Goal: Information Seeking & Learning: Learn about a topic

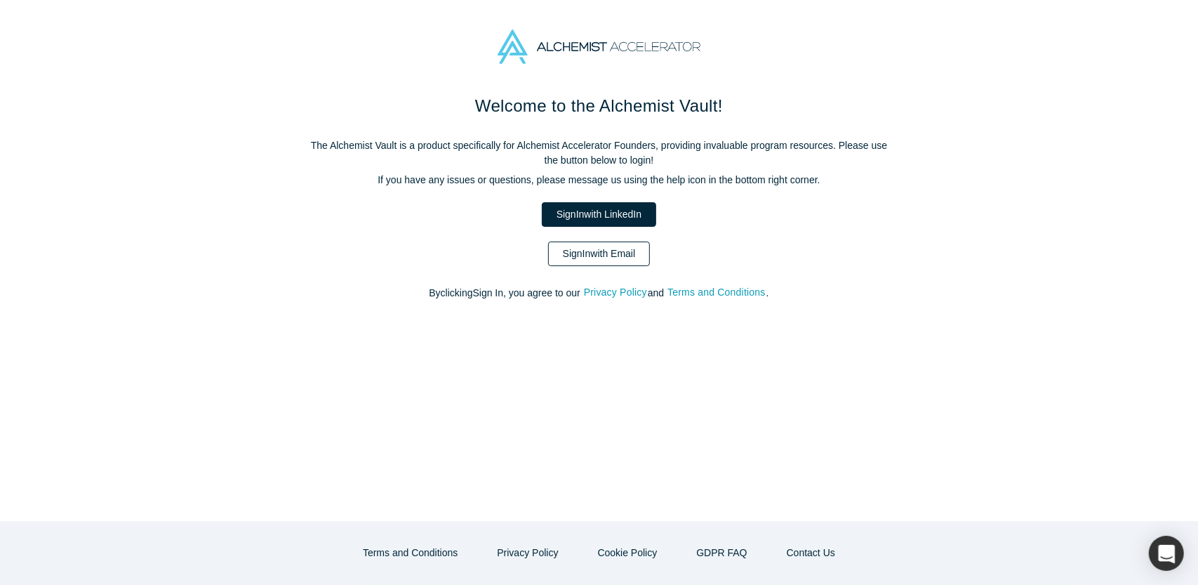
click at [632, 255] on link "Sign In with Email" at bounding box center [599, 253] width 102 height 25
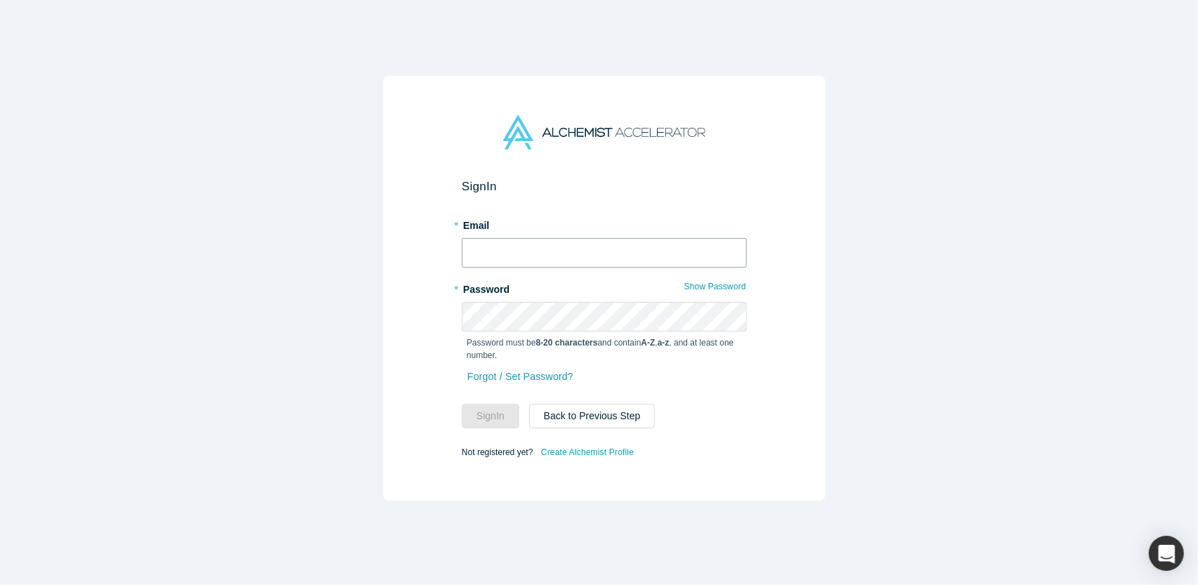
click at [600, 255] on input "text" at bounding box center [604, 252] width 285 height 29
type input "[EMAIL_ADDRESS][DOMAIN_NAME]"
click at [491, 407] on button "Sign In" at bounding box center [491, 415] width 58 height 25
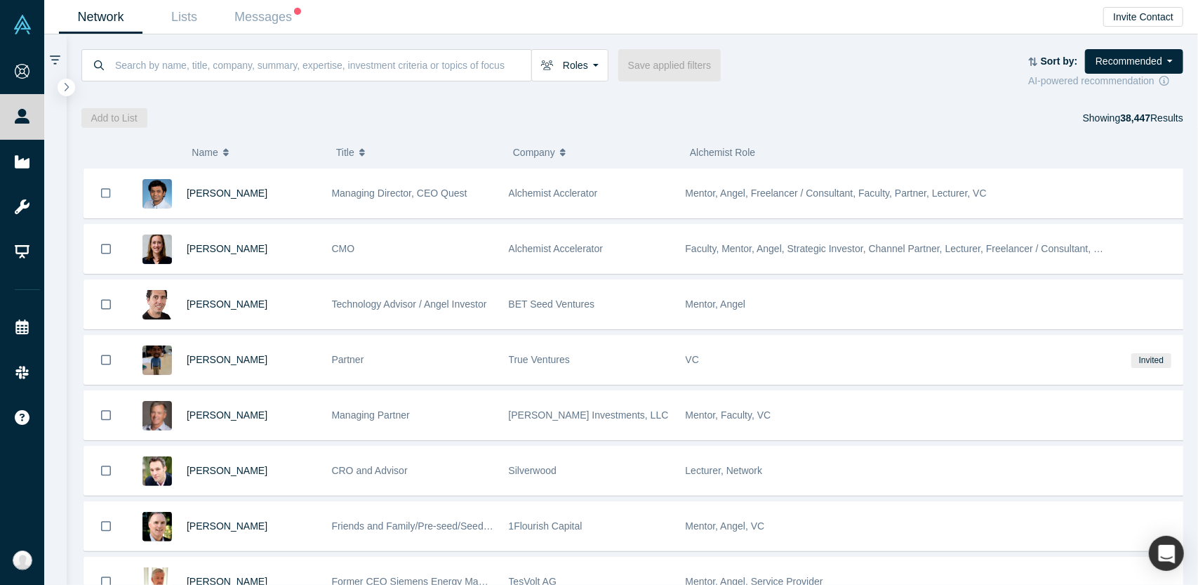
click at [810, 74] on div "Roles Founders Faculty Mentors Alumni Mentor Angels VCs Corporate Innovator Ser…" at bounding box center [554, 65] width 947 height 32
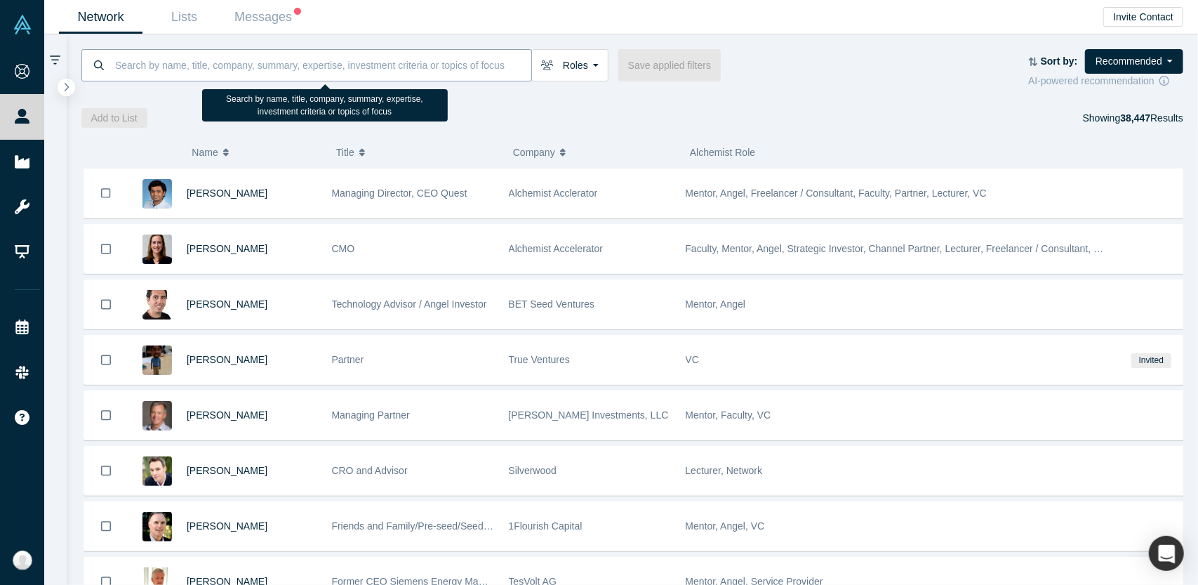
click at [371, 65] on input at bounding box center [323, 64] width 418 height 33
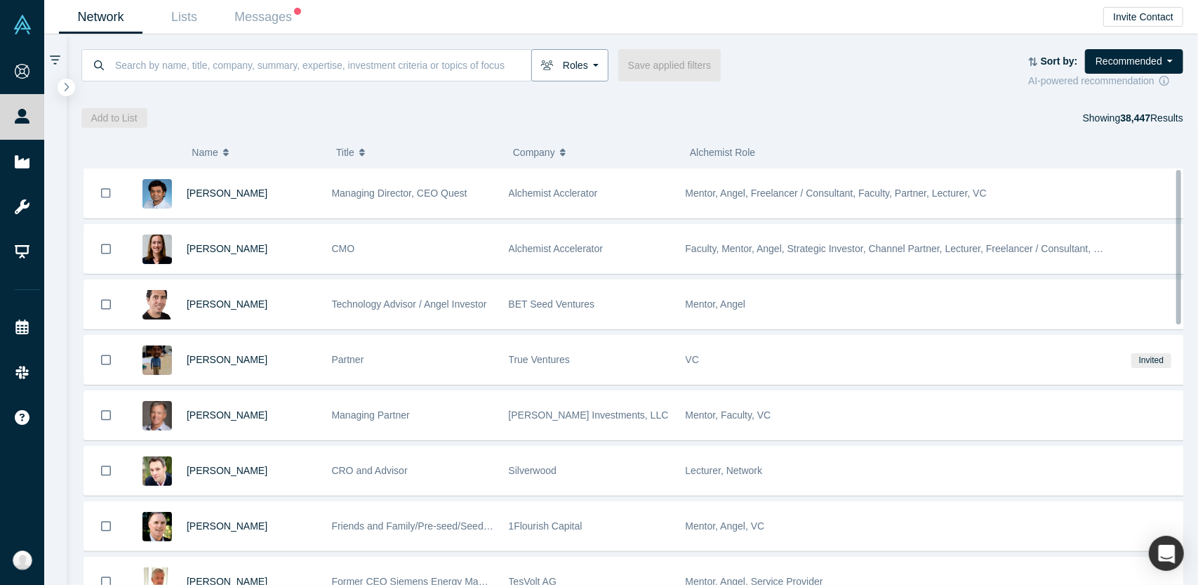
click at [587, 69] on button "Roles" at bounding box center [569, 65] width 77 height 32
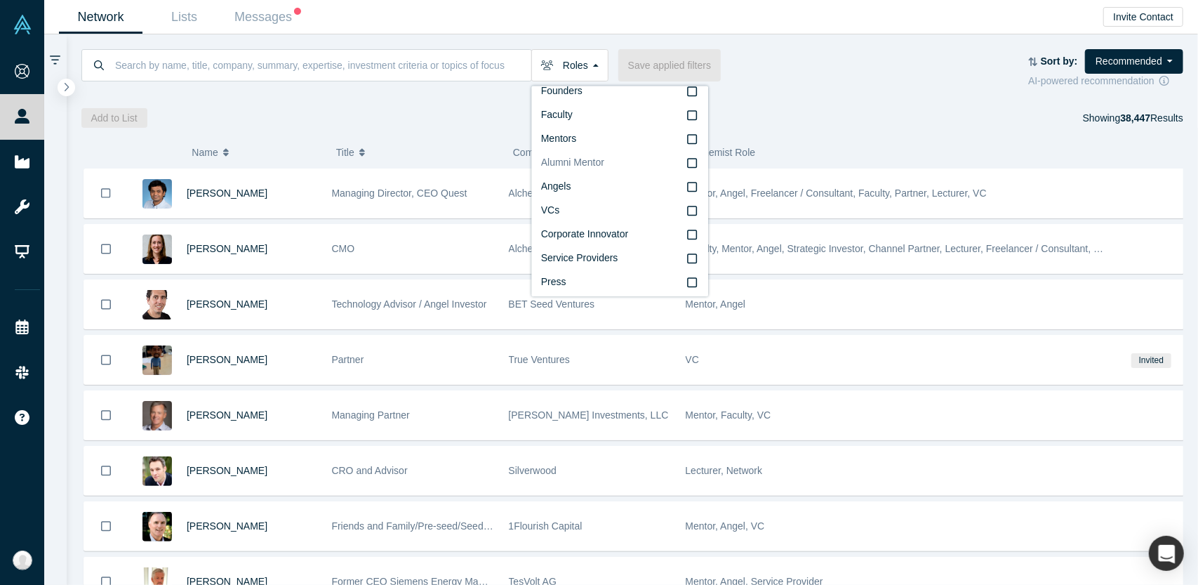
scroll to position [24, 0]
click at [687, 179] on icon at bounding box center [692, 178] width 10 height 11
click at [0, 0] on input "Angels" at bounding box center [0, 0] width 0 height 0
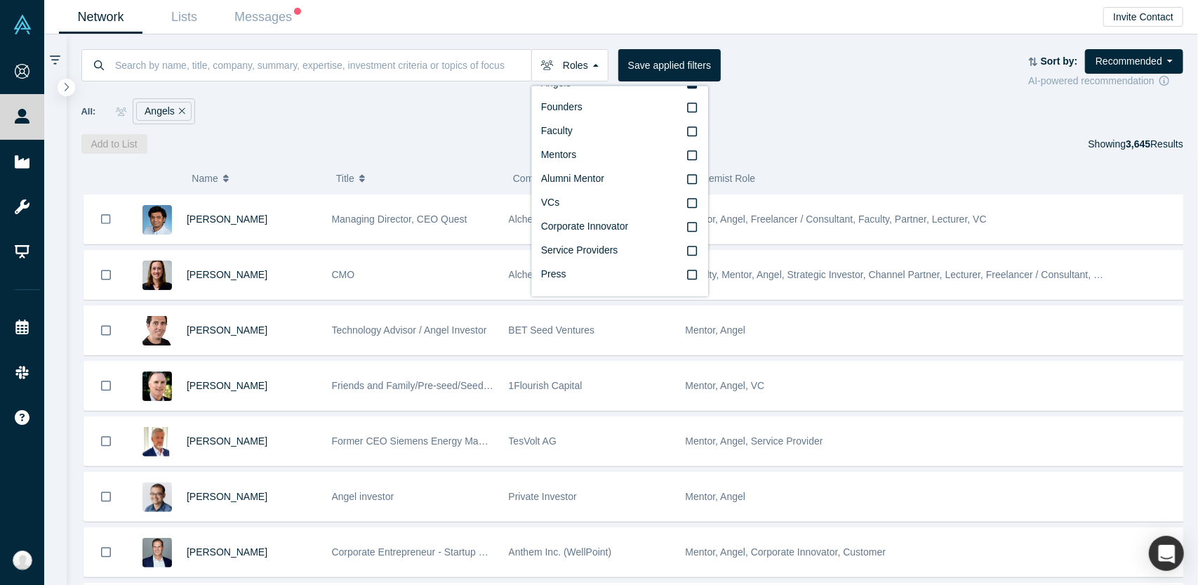
click at [810, 126] on div "Roles Angels Founders Faculty Mentors Alumni Mentor VCs Corporate Innovator Ser…" at bounding box center [633, 93] width 1132 height 119
